Goal: Information Seeking & Learning: Learn about a topic

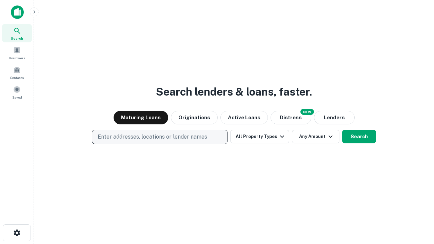
click at [159, 137] on p "Enter addresses, locations or lender names" at bounding box center [153, 137] width 110 height 8
type input "**********"
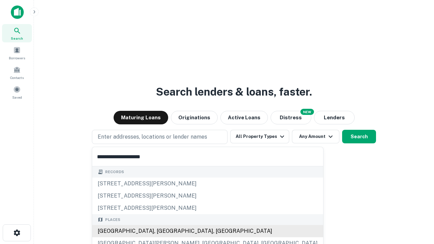
click at [162, 231] on div "[GEOGRAPHIC_DATA], [GEOGRAPHIC_DATA], [GEOGRAPHIC_DATA]" at bounding box center [207, 231] width 231 height 12
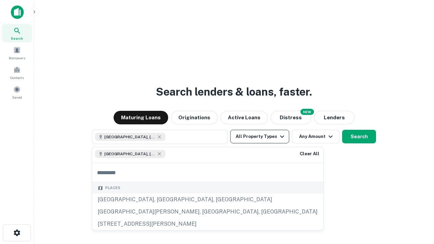
click at [260, 137] on button "All Property Types" at bounding box center [259, 137] width 59 height 14
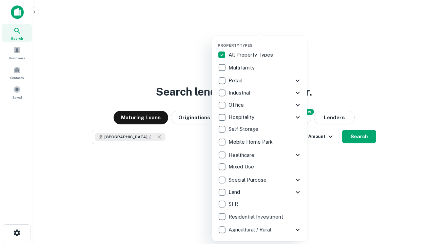
click at [265, 41] on button "button" at bounding box center [265, 41] width 95 height 0
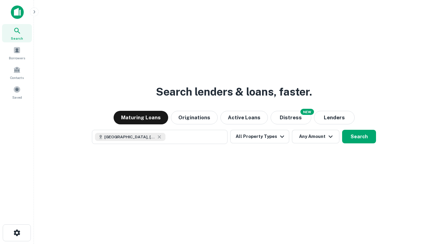
scroll to position [11, 0]
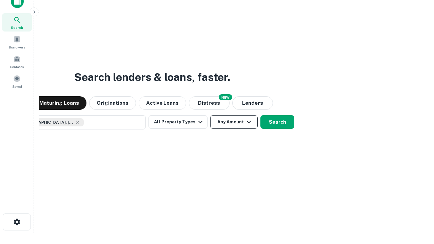
click at [210, 115] on button "Any Amount" at bounding box center [233, 122] width 47 height 14
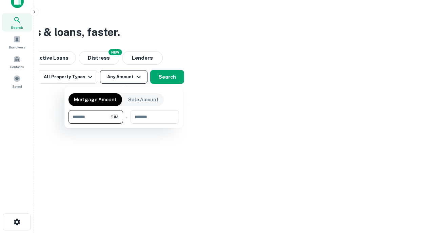
type input "*******"
click at [124, 124] on button "button" at bounding box center [123, 124] width 111 height 0
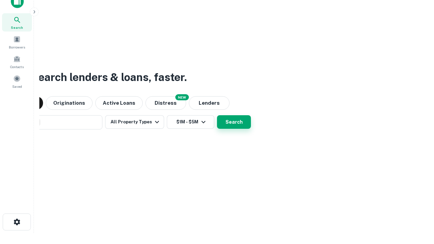
click at [217, 115] on button "Search" at bounding box center [234, 122] width 34 height 14
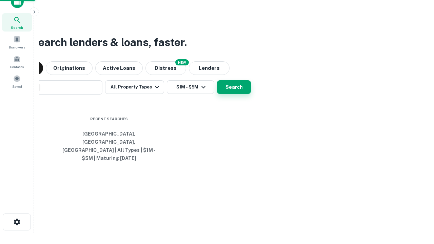
scroll to position [22, 192]
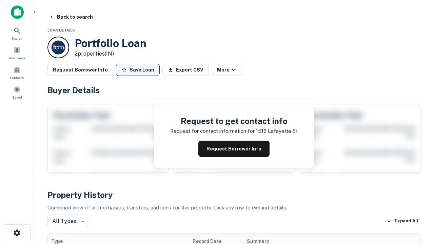
click at [138, 70] on button "Save Loan" at bounding box center [138, 70] width 44 height 12
click at [139, 70] on button "Save Loan" at bounding box center [138, 70] width 44 height 12
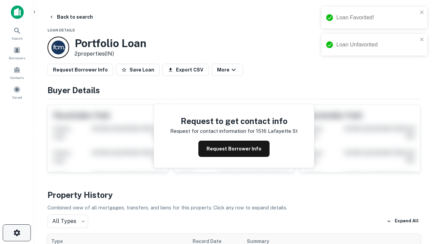
click at [17, 233] on icon "button" at bounding box center [17, 233] width 8 height 8
